Goal: Check status: Check status

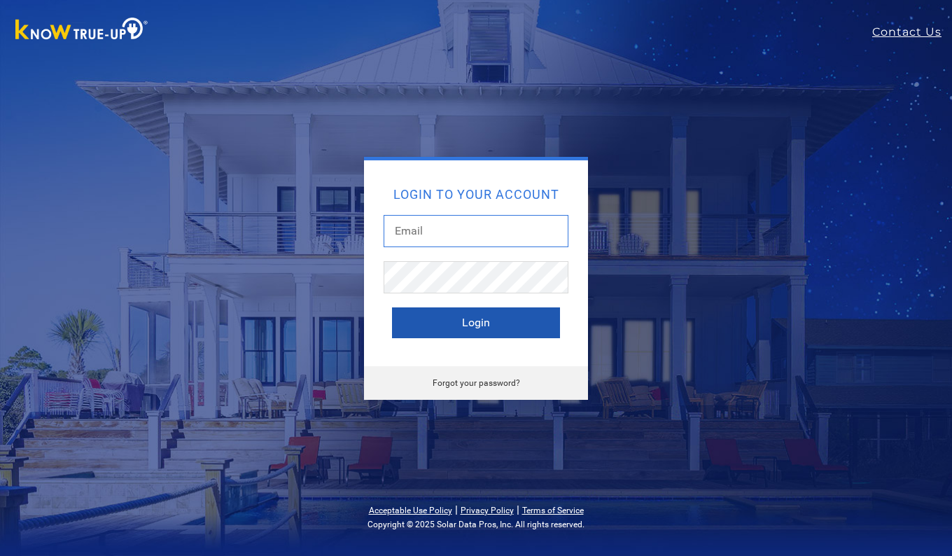
type input "[EMAIL_ADDRESS][DOMAIN_NAME]"
click at [474, 321] on button "Login" at bounding box center [476, 322] width 168 height 31
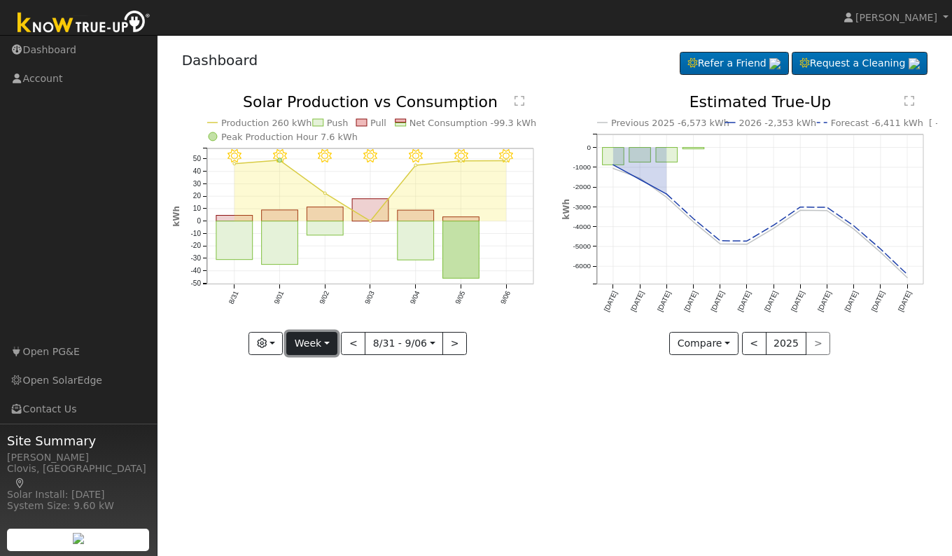
click at [304, 342] on button "Week" at bounding box center [311, 344] width 51 height 24
click at [312, 375] on link "Day" at bounding box center [335, 373] width 97 height 20
type input "2025-09-06"
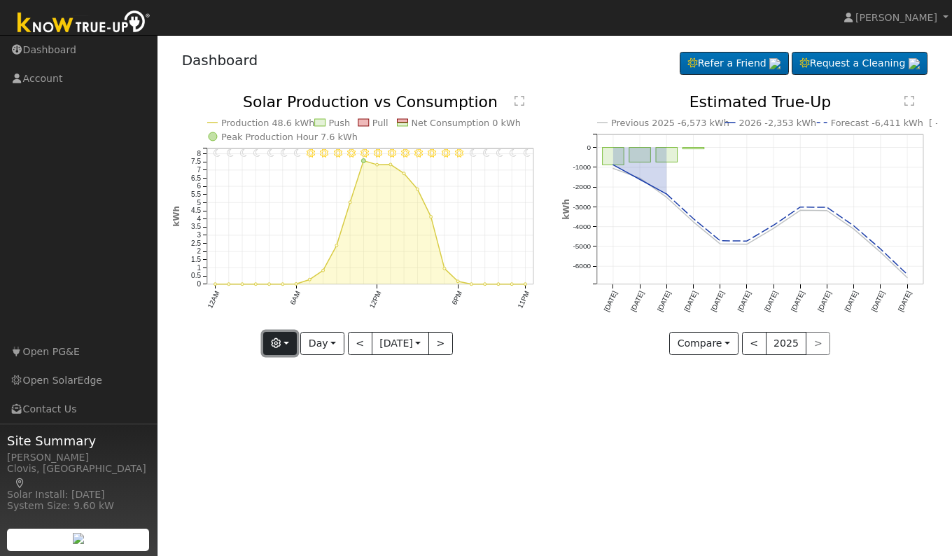
click at [283, 347] on button "button" at bounding box center [280, 344] width 34 height 24
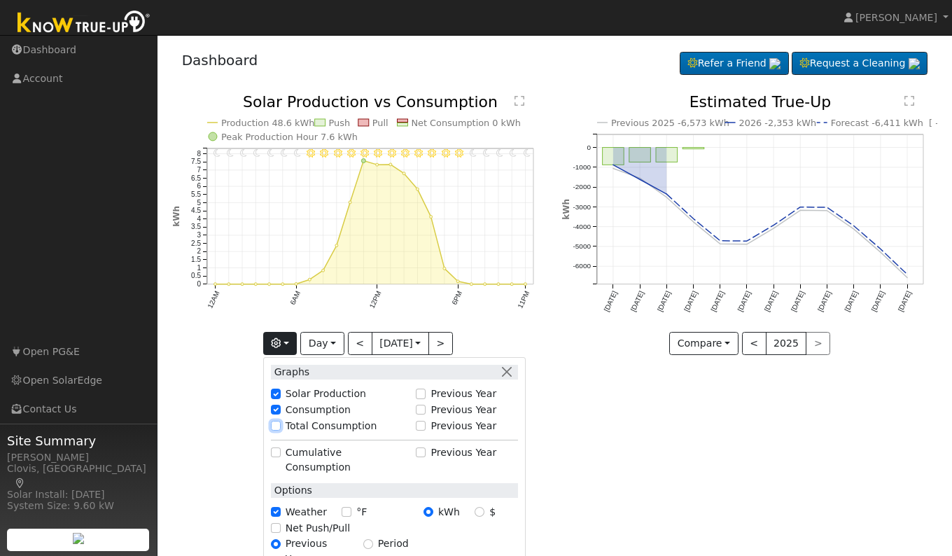
click at [278, 426] on input "Total Consumption" at bounding box center [276, 426] width 10 height 10
checkbox input "true"
click at [644, 440] on div "User Profile First name Last name Email Email Notifications No Emails No Emails…" at bounding box center [555, 295] width 795 height 521
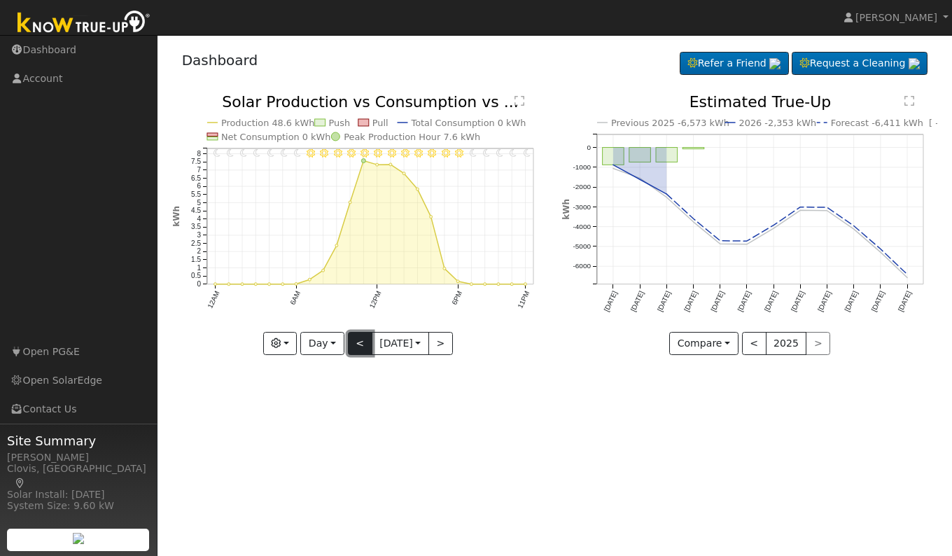
click at [356, 346] on button "<" at bounding box center [360, 344] width 25 height 24
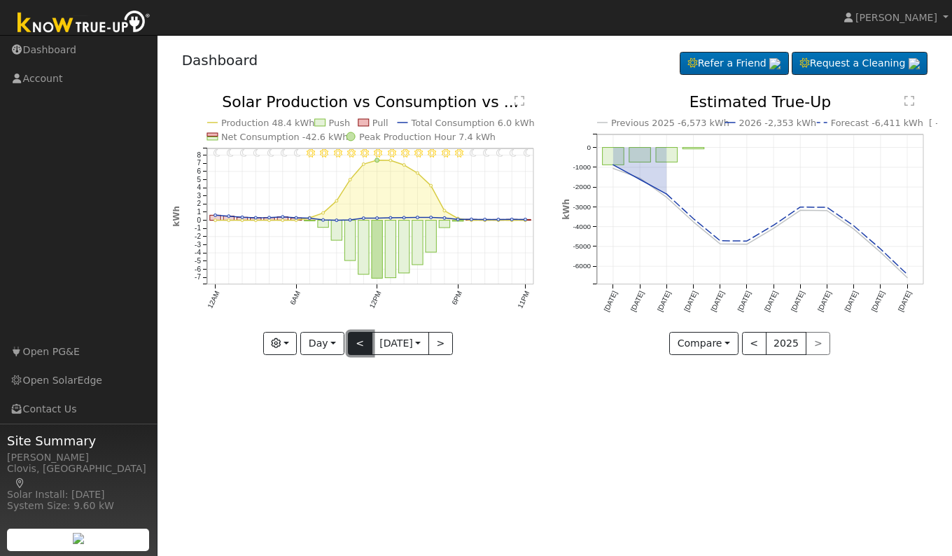
click at [356, 346] on button "<" at bounding box center [360, 344] width 25 height 24
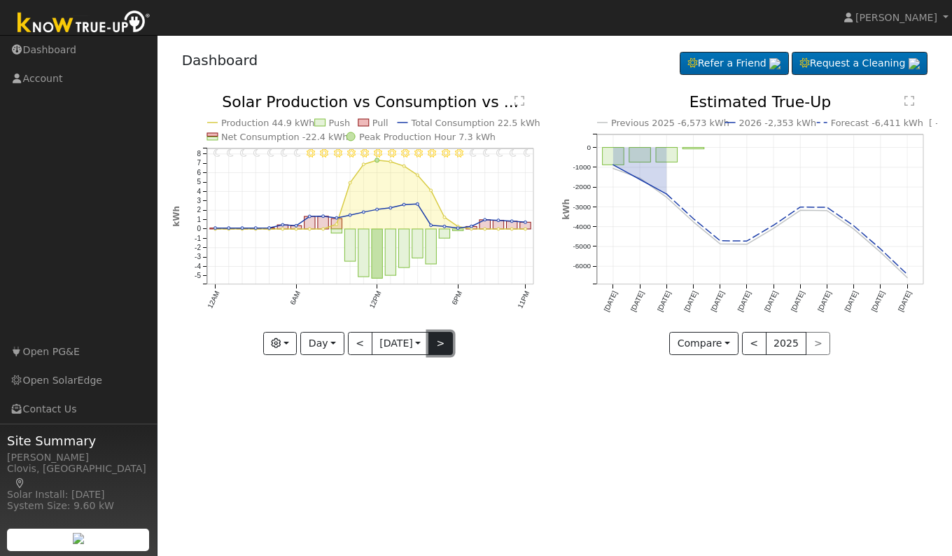
click at [445, 347] on button ">" at bounding box center [441, 344] width 25 height 24
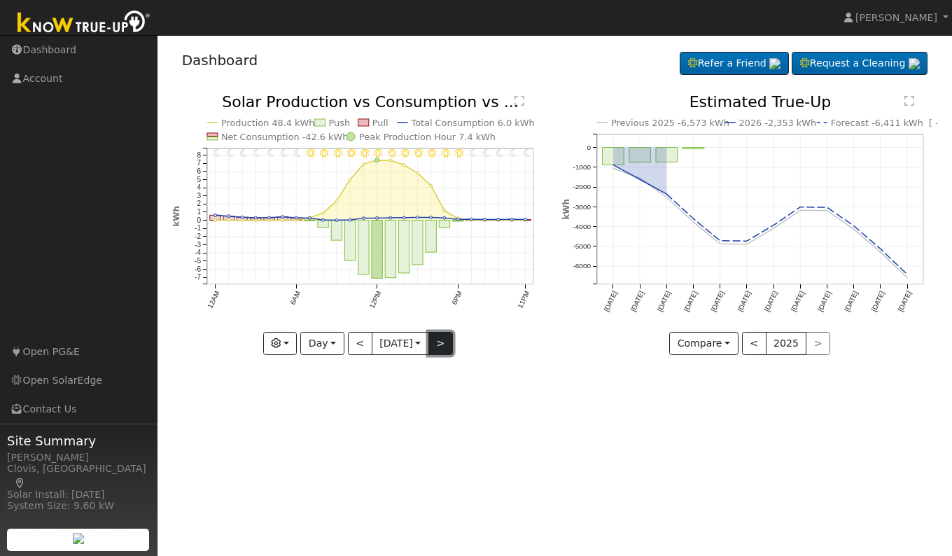
click at [445, 347] on button ">" at bounding box center [441, 344] width 25 height 24
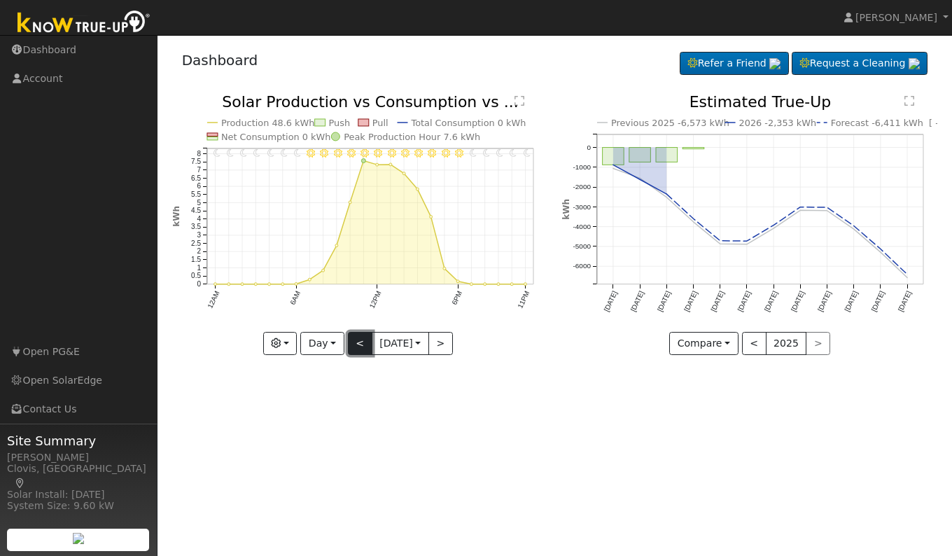
click at [354, 351] on button "<" at bounding box center [360, 344] width 25 height 24
type input "2025-09-05"
